Goal: Transaction & Acquisition: Download file/media

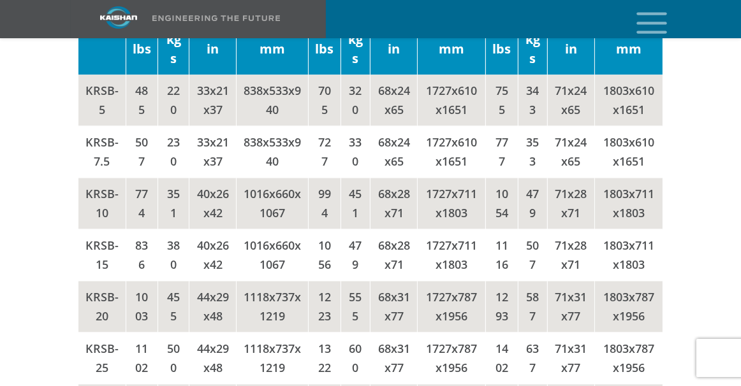
scroll to position [3019, 0]
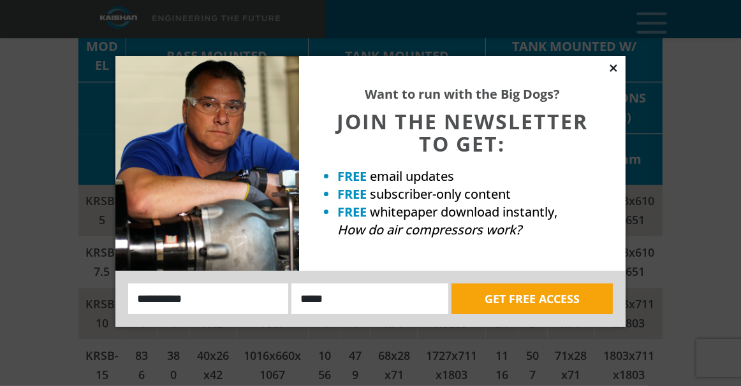
click at [611, 68] on icon at bounding box center [613, 67] width 11 height 11
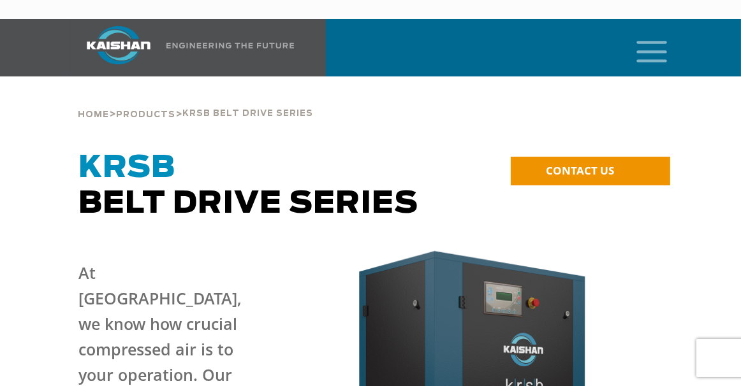
scroll to position [0, 0]
click at [657, 31] on icon "mobile menu" at bounding box center [651, 51] width 41 height 40
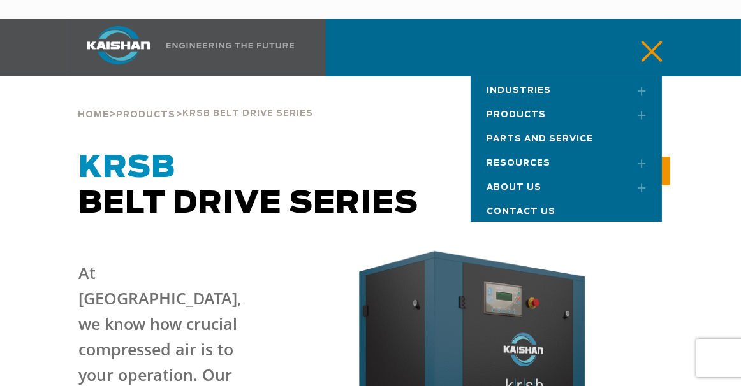
click at [532, 111] on span "Products" at bounding box center [515, 115] width 59 height 8
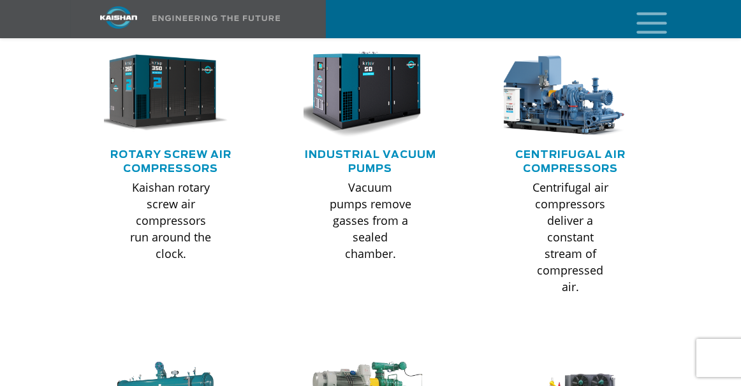
scroll to position [914, 0]
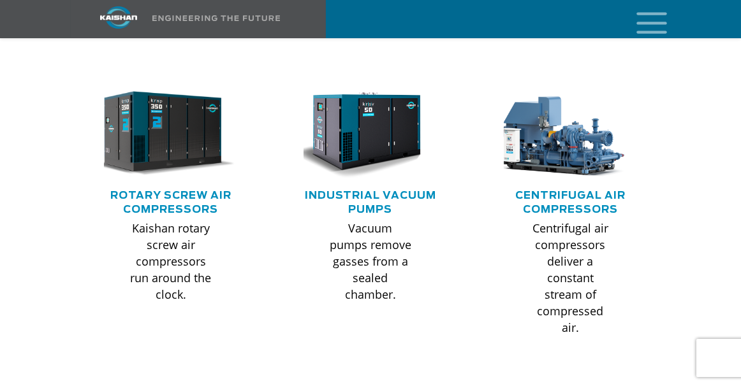
click at [177, 110] on img at bounding box center [161, 134] width 147 height 99
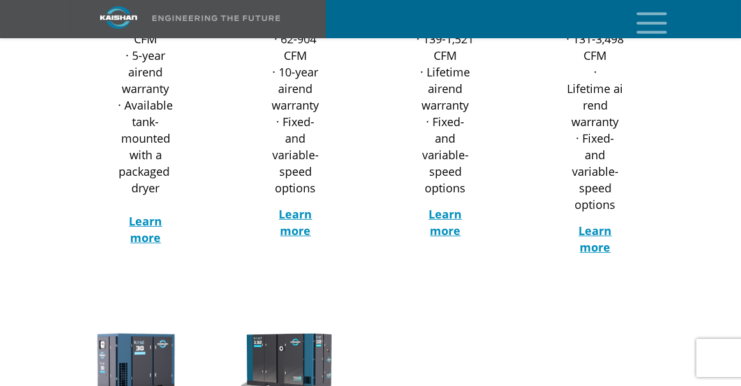
scroll to position [383, 0]
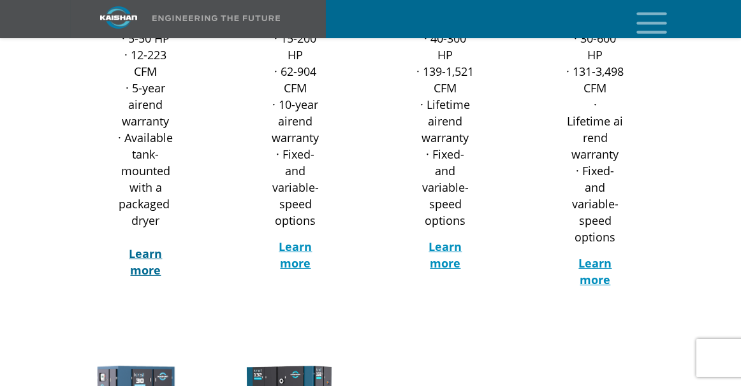
click at [145, 246] on strong "Learn more" at bounding box center [145, 262] width 33 height 32
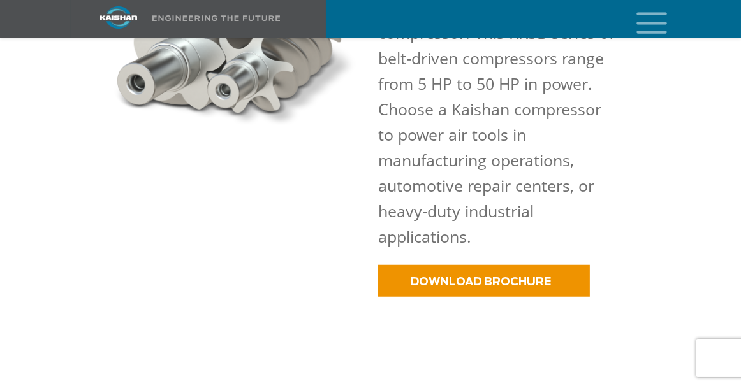
scroll to position [838, 0]
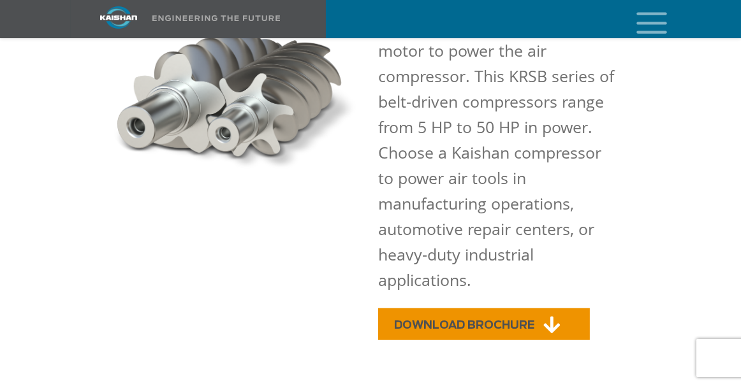
click at [497, 320] on span "DOWNLOAD BROCHURE" at bounding box center [464, 325] width 140 height 11
